Goal: Check status

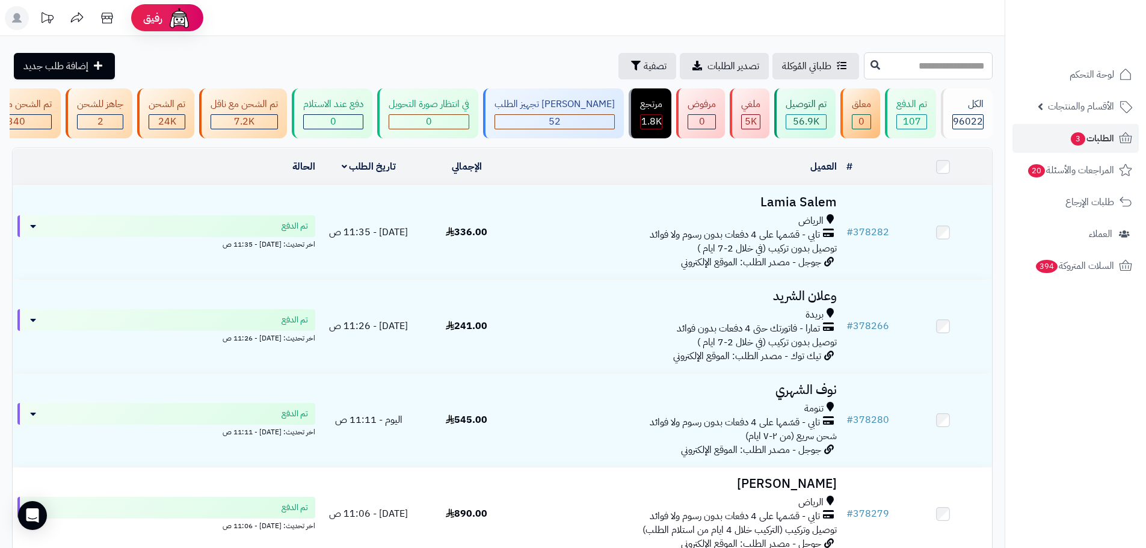
click at [938, 70] on input "text" at bounding box center [928, 65] width 129 height 27
paste input "******"
type input "******"
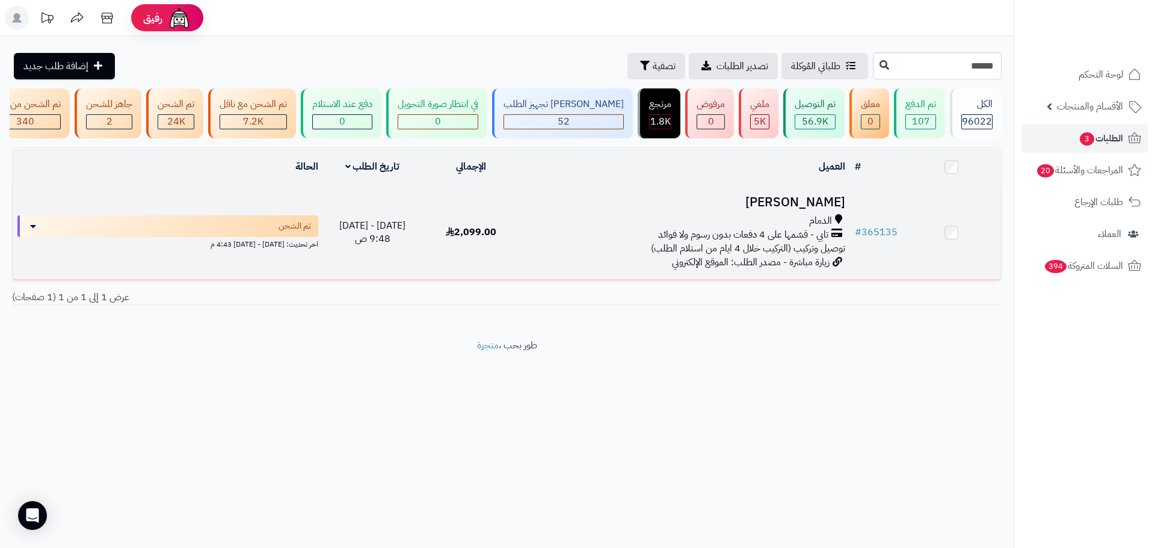
click at [687, 209] on h3 "مشاري العنزي" at bounding box center [686, 203] width 320 height 14
